Goal: Task Accomplishment & Management: Manage account settings

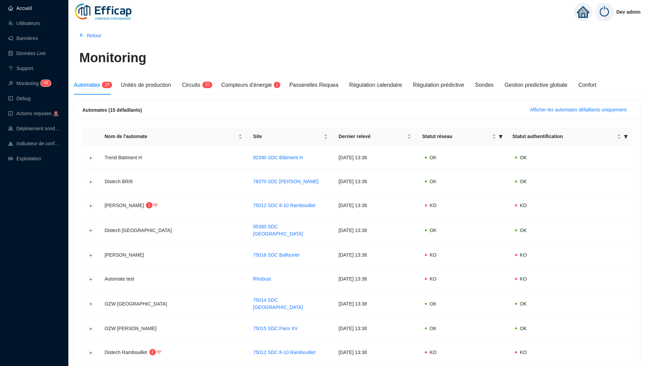
click at [16, 10] on link "Accueil" at bounding box center [20, 7] width 24 height 5
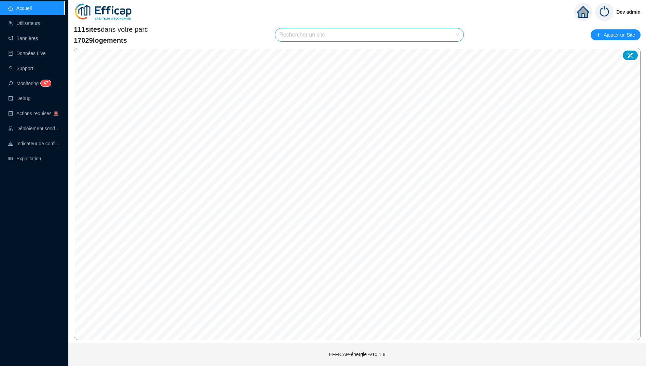
click at [343, 34] on input "search" at bounding box center [366, 34] width 174 height 13
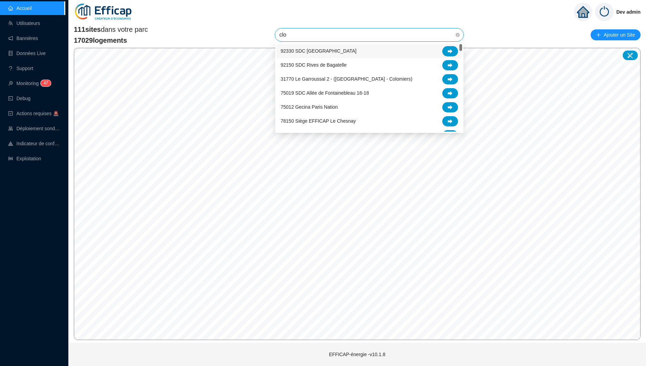
type input "clos"
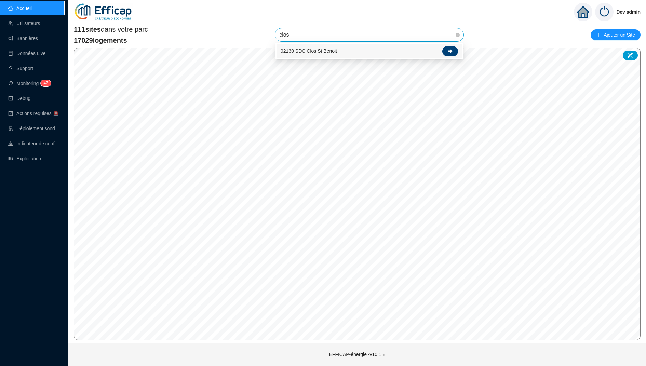
click at [454, 48] on div at bounding box center [451, 51] width 16 height 10
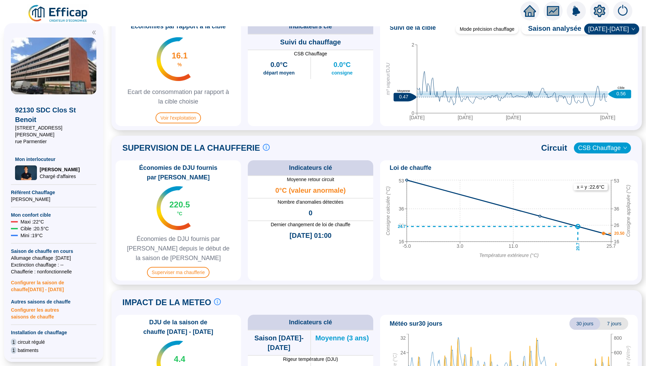
scroll to position [351, 0]
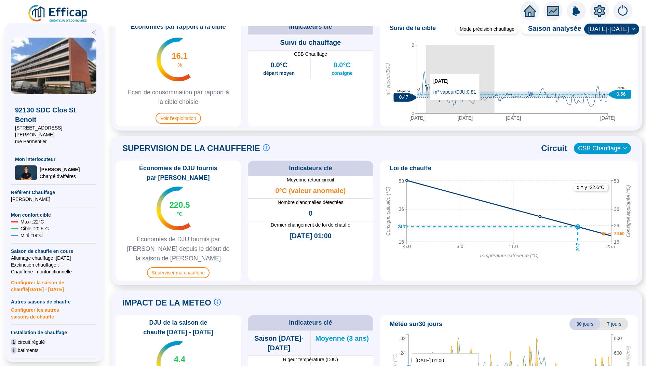
drag, startPoint x: 495, startPoint y: 103, endPoint x: 427, endPoint y: 103, distance: 67.7
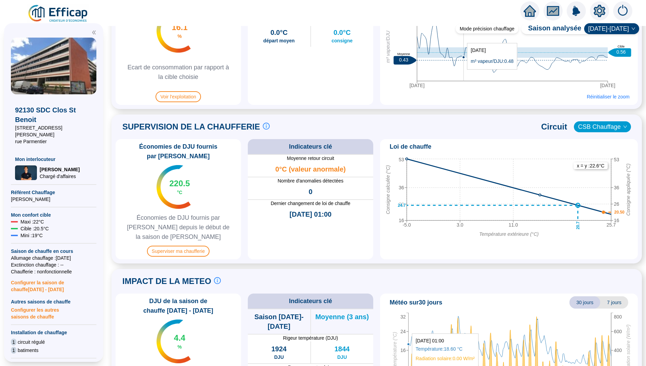
scroll to position [389, 0]
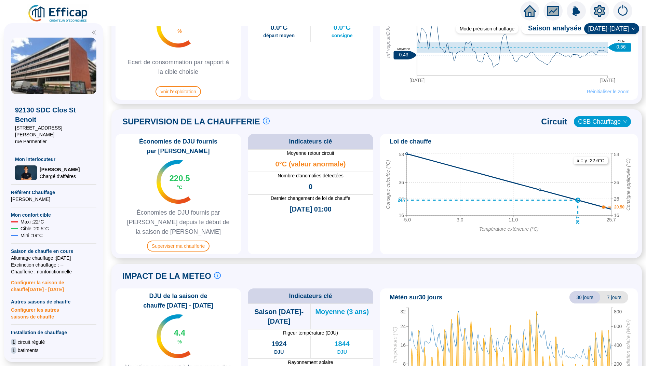
click at [598, 92] on span "Réinitialiser le zoom" at bounding box center [608, 91] width 43 height 7
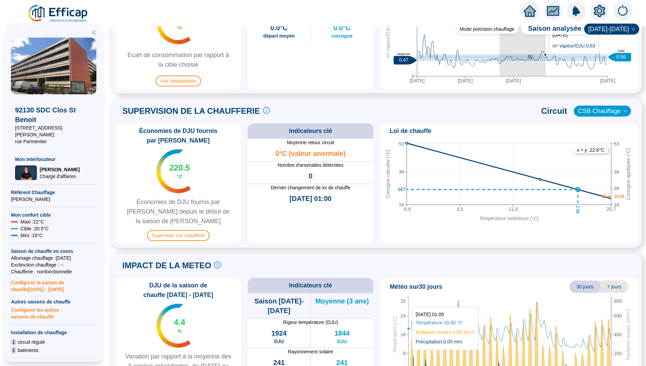
drag, startPoint x: 500, startPoint y: 58, endPoint x: 546, endPoint y: 57, distance: 45.8
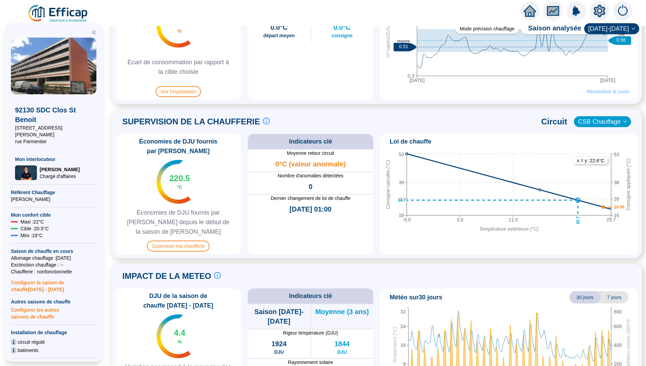
click at [603, 94] on span "Réinitialiser le zoom" at bounding box center [608, 91] width 43 height 7
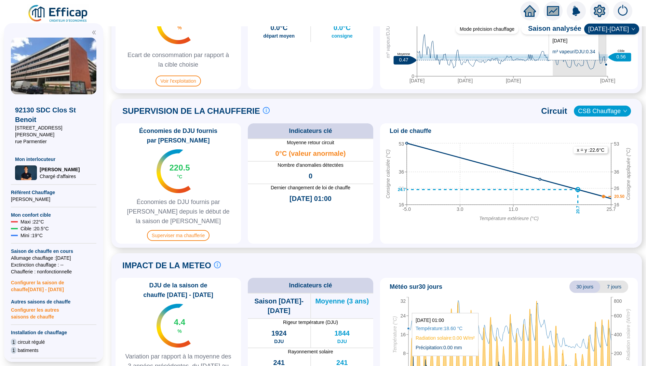
drag, startPoint x: 553, startPoint y: 63, endPoint x: 606, endPoint y: 63, distance: 52.7
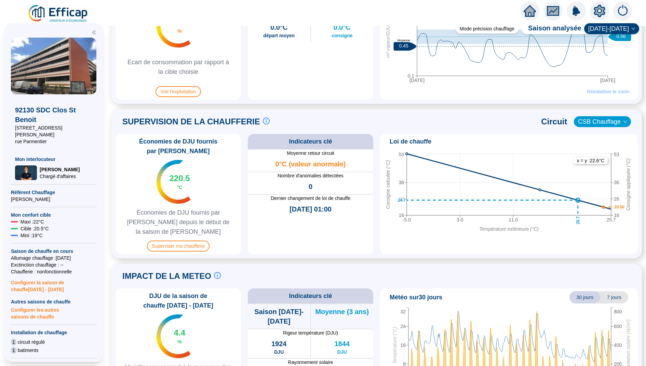
click at [602, 90] on span "Réinitialiser le zoom" at bounding box center [608, 91] width 43 height 7
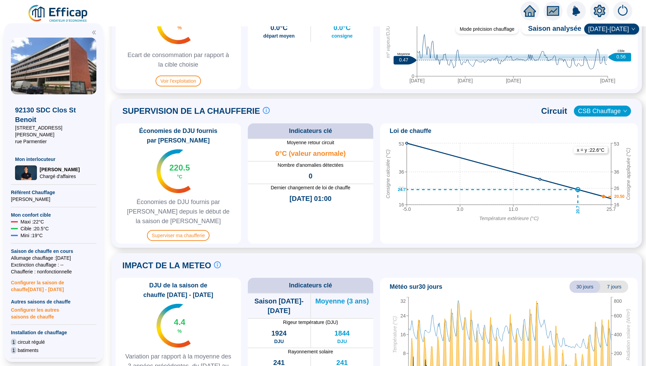
click at [552, 88] on div "Suivi de la cible Moyenne Cumul [DATE] déc. [DATE] mai 0 2 m³ vapeur/DJU 0.47 M…" at bounding box center [509, 35] width 258 height 107
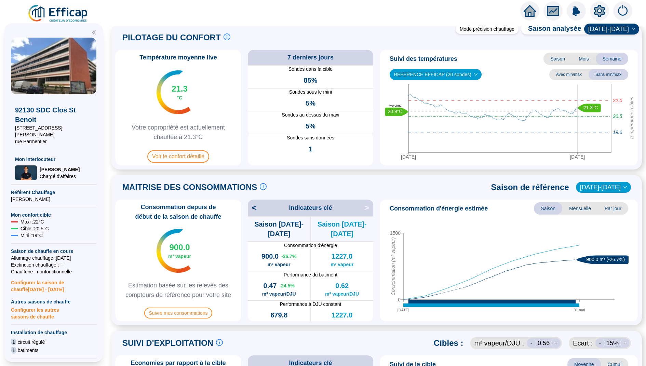
scroll to position [0, 0]
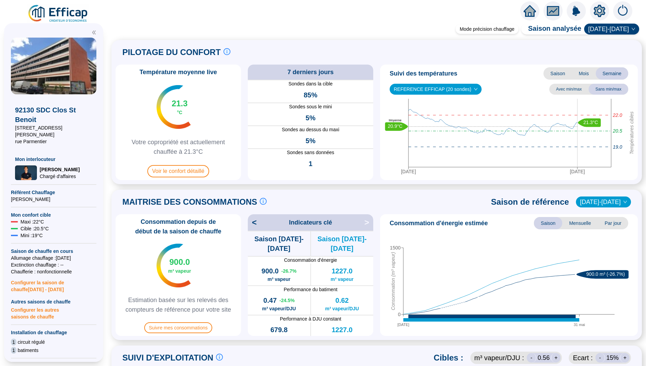
click at [600, 13] on icon "setting" at bounding box center [600, 10] width 12 height 11
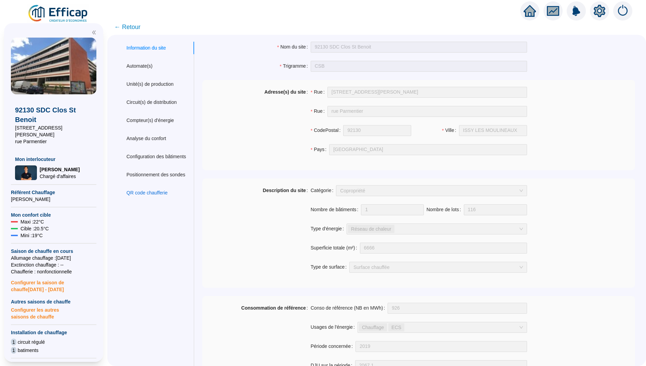
click at [149, 192] on div "QR code chaufferie" at bounding box center [147, 192] width 41 height 7
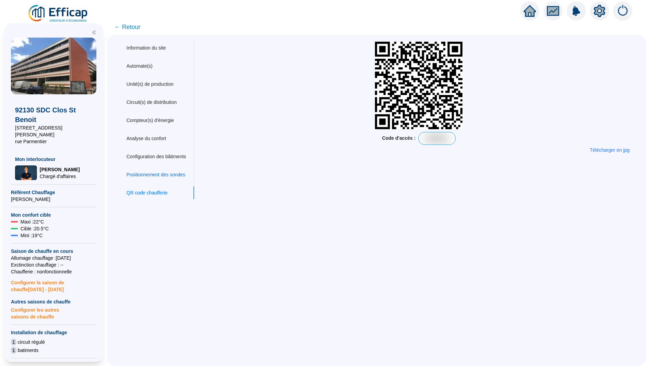
click at [154, 174] on div "Positionnement des sondes" at bounding box center [156, 174] width 59 height 7
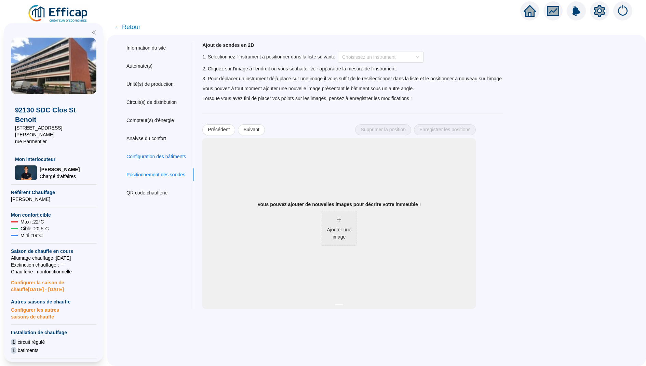
click at [169, 156] on div "Configuration des bâtiments" at bounding box center [157, 156] width 60 height 7
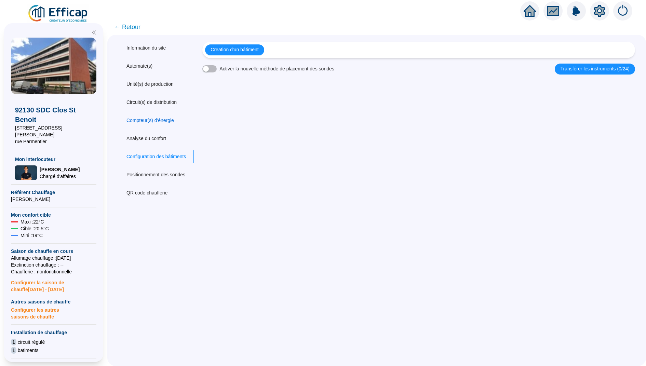
click at [157, 124] on div "Compteur(s) d'énergie" at bounding box center [151, 120] width 48 height 7
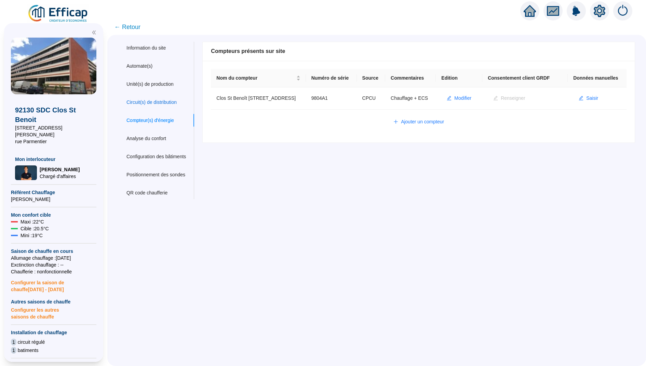
click at [159, 104] on div "Circuit(s) de distribution" at bounding box center [152, 102] width 50 height 7
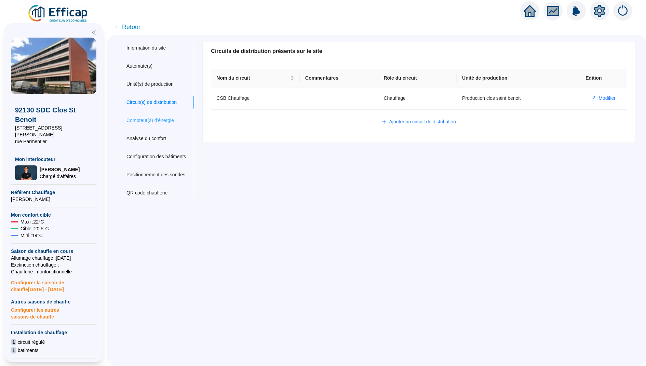
click at [154, 124] on div "Compteur(s) d'énergie" at bounding box center [156, 120] width 76 height 13
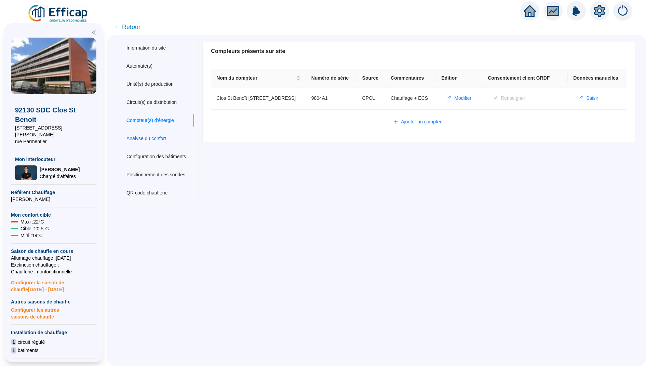
click at [160, 138] on div "Analyse du confort" at bounding box center [147, 138] width 40 height 7
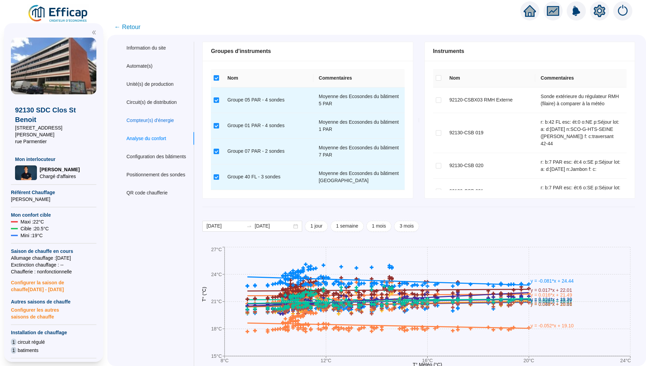
click at [153, 122] on div "Compteur(s) d'énergie" at bounding box center [151, 120] width 48 height 7
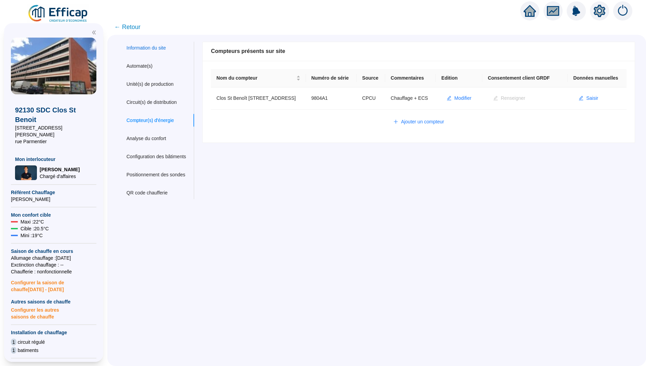
click at [154, 51] on div "Information du site" at bounding box center [146, 47] width 39 height 7
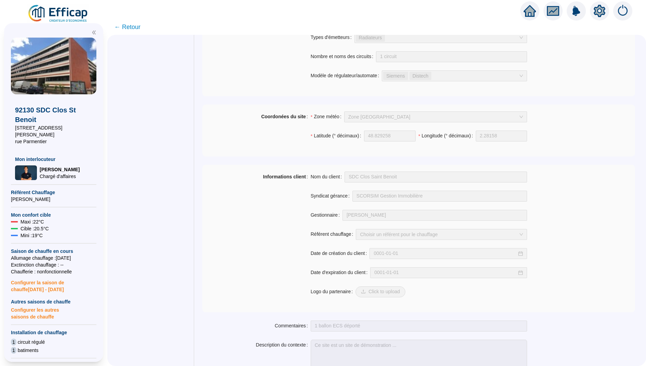
scroll to position [442, 0]
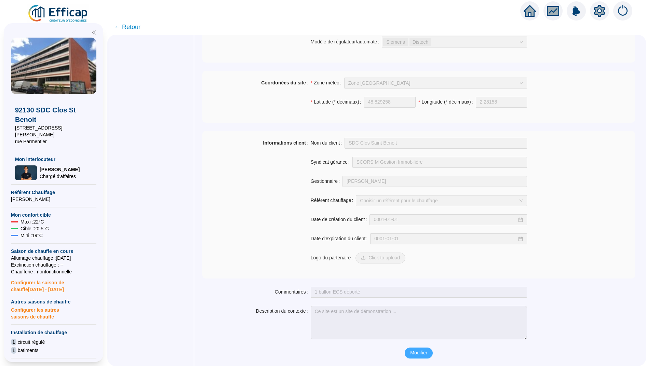
click at [419, 353] on span "Modifier" at bounding box center [418, 353] width 17 height 7
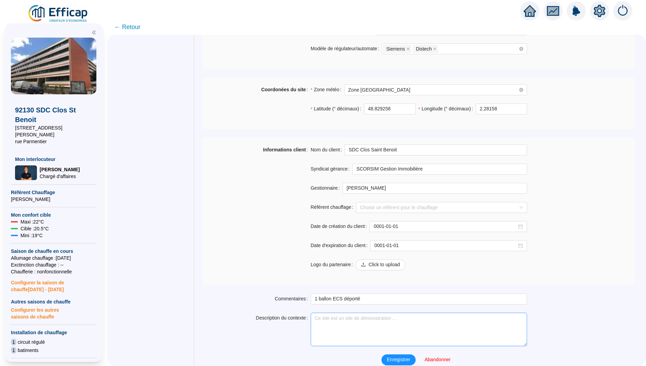
scroll to position [470, 0]
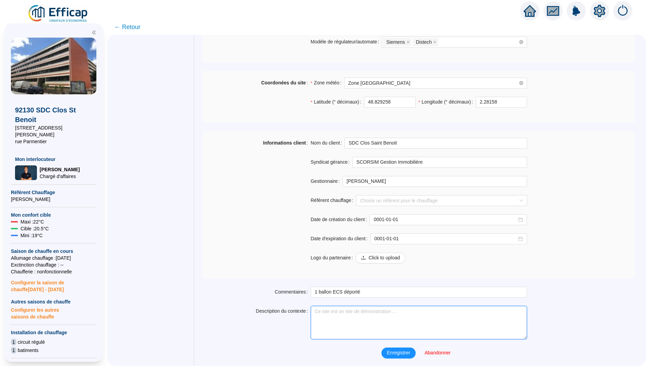
click at [347, 315] on textarea "Description du contexte" at bounding box center [419, 323] width 217 height 34
type textarea "N"
type textarea "S"
type textarea "Efficap"
drag, startPoint x: 338, startPoint y: 312, endPoint x: 317, endPoint y: 312, distance: 20.2
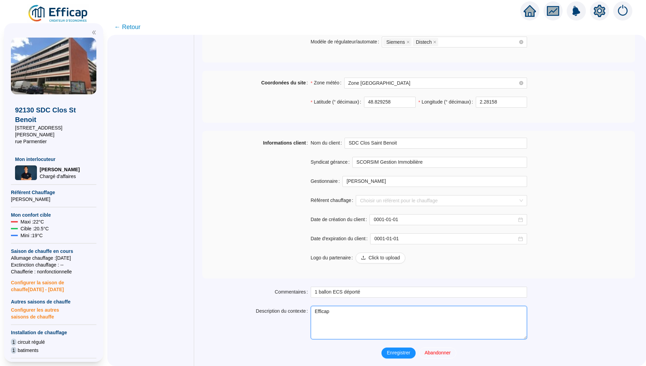
click at [317, 312] on textarea "Efficap" at bounding box center [419, 323] width 217 height 34
click at [363, 314] on textarea "Efficap a la main sur la loi d'eau, volonté de garder la température légèrement…" at bounding box center [419, 323] width 217 height 34
click at [349, 321] on textarea "Efficap a la main sur la loi d'eau, volonté de garder la température légèrement…" at bounding box center [419, 323] width 217 height 34
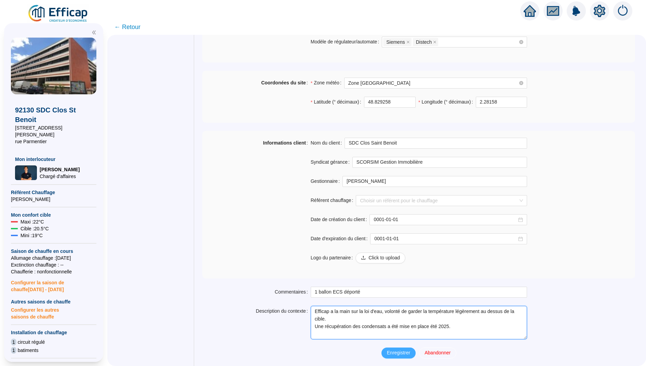
type textarea "Efficap a la main sur la loi d'eau, volonté de garder la température légèrement…"
click at [392, 348] on button "Enregistrer" at bounding box center [399, 353] width 34 height 11
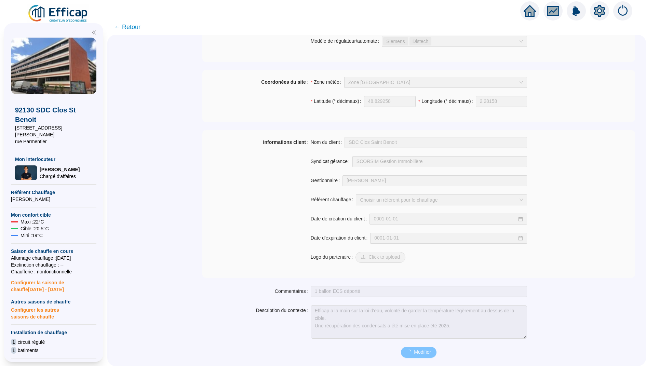
scroll to position [442, 0]
click at [279, 201] on div "Informations client" at bounding box center [256, 205] width 108 height 134
click at [424, 352] on span "Modifier" at bounding box center [418, 353] width 17 height 7
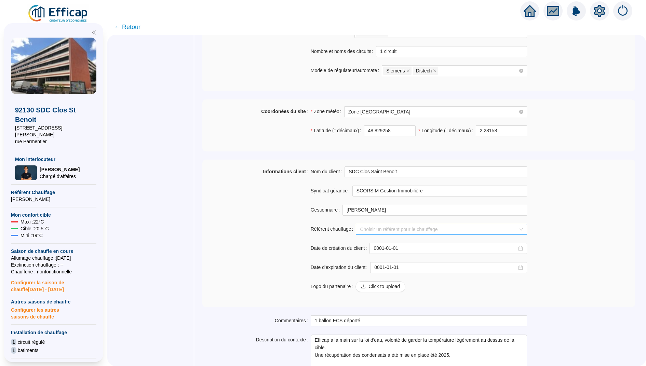
click at [395, 231] on input "Référent chauffage" at bounding box center [438, 229] width 157 height 10
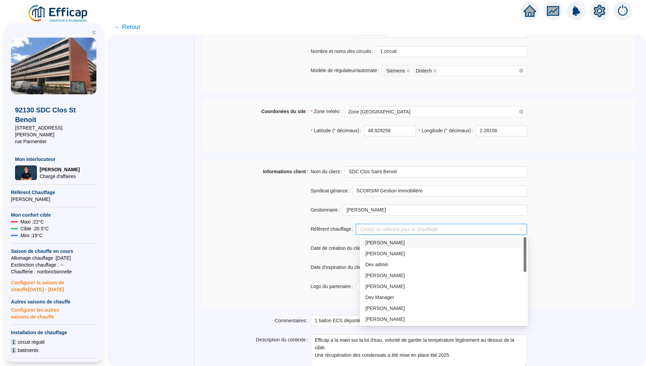
click at [396, 241] on div "[PERSON_NAME]" at bounding box center [444, 242] width 157 height 7
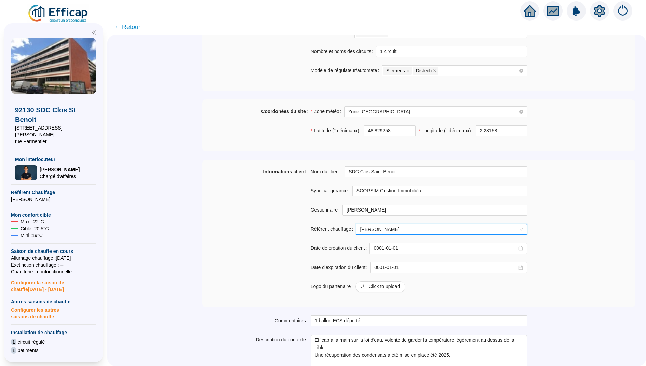
scroll to position [470, 0]
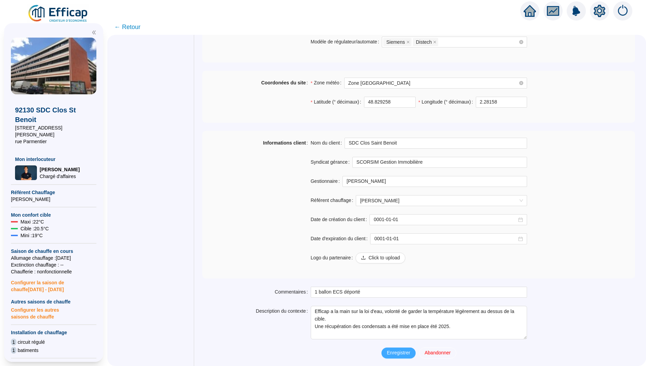
click at [396, 351] on span "Enregistrer" at bounding box center [398, 353] width 23 height 7
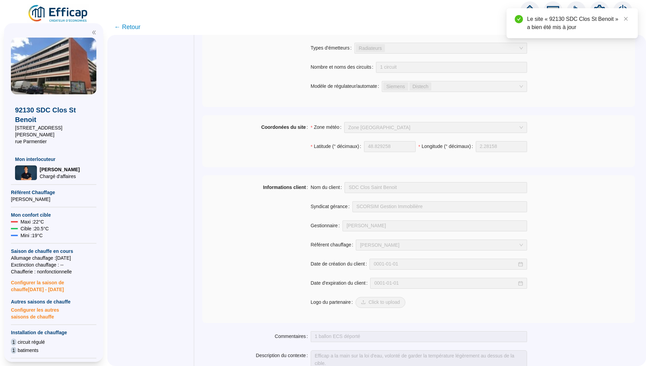
scroll to position [349, 0]
